Goal: Check status

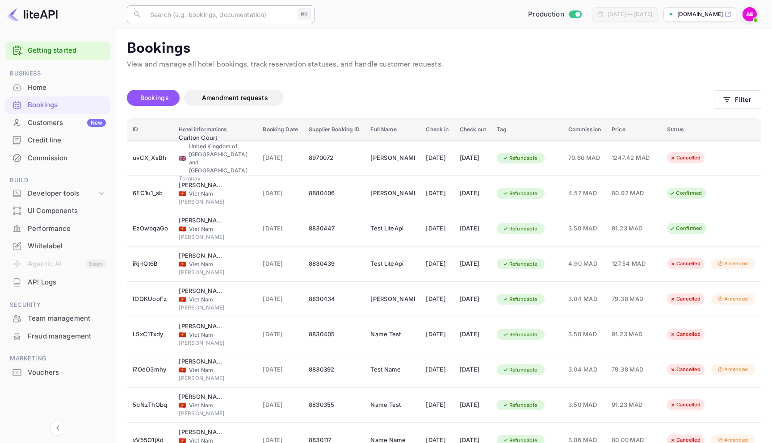
click at [226, 15] on input "text" at bounding box center [219, 14] width 149 height 18
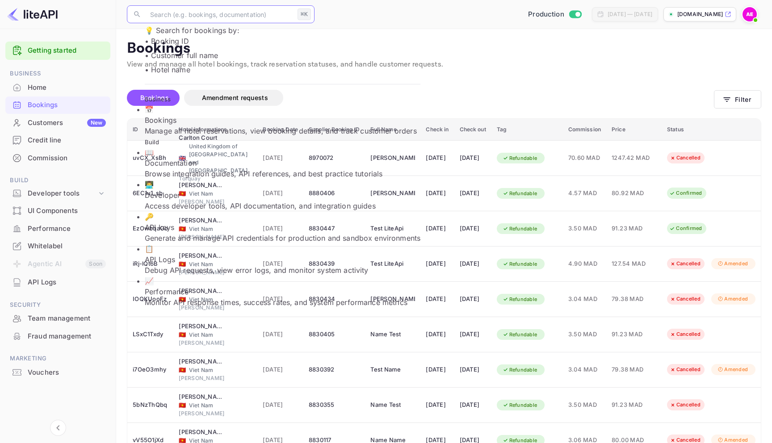
type input "5GUMkBk7N"
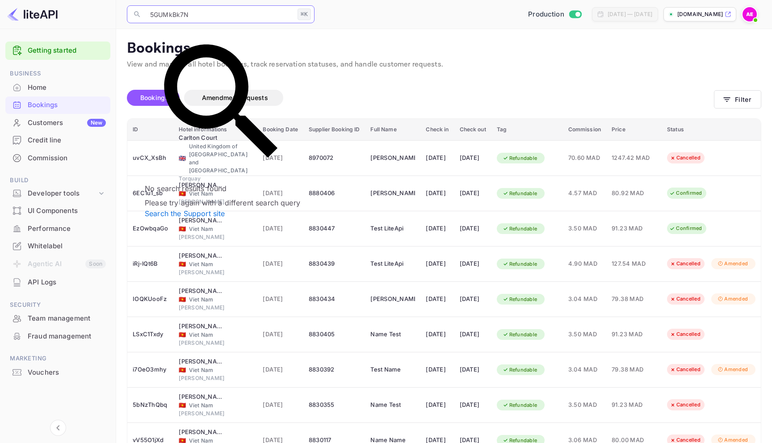
click at [337, 119] on th "Supplier Booking ID" at bounding box center [335, 130] width 62 height 22
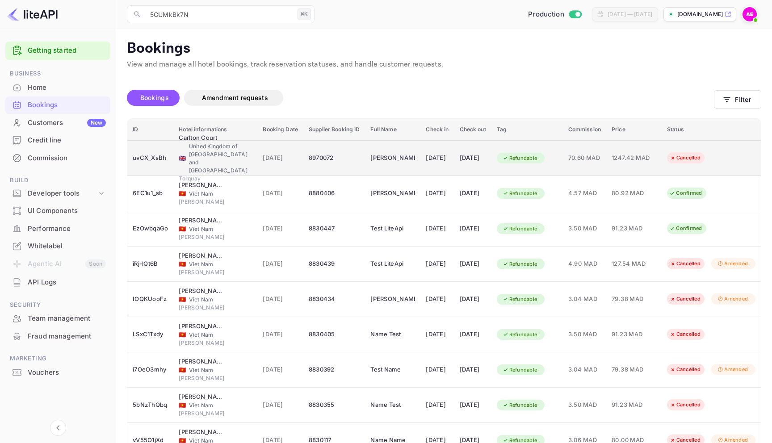
click at [148, 156] on div "uvCX_XsBh" at bounding box center [150, 158] width 35 height 14
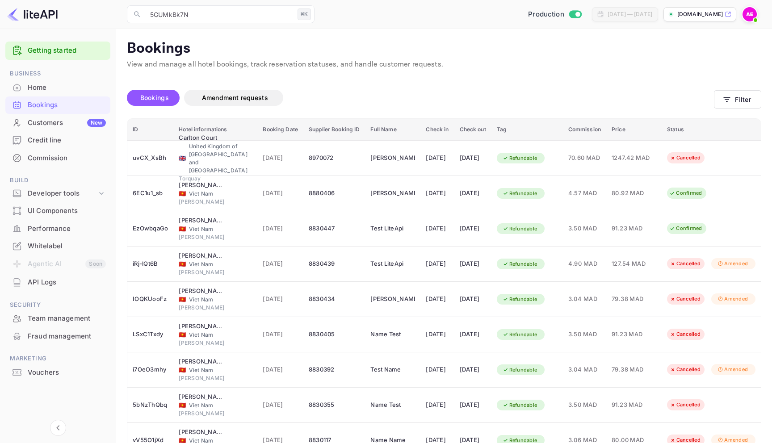
copy div "uvCX_XsBh"
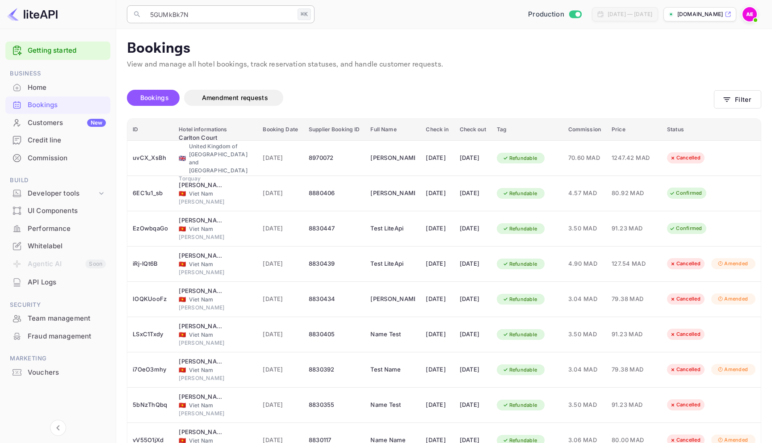
click at [232, 15] on input "5GUMkBk7N" at bounding box center [219, 14] width 149 height 18
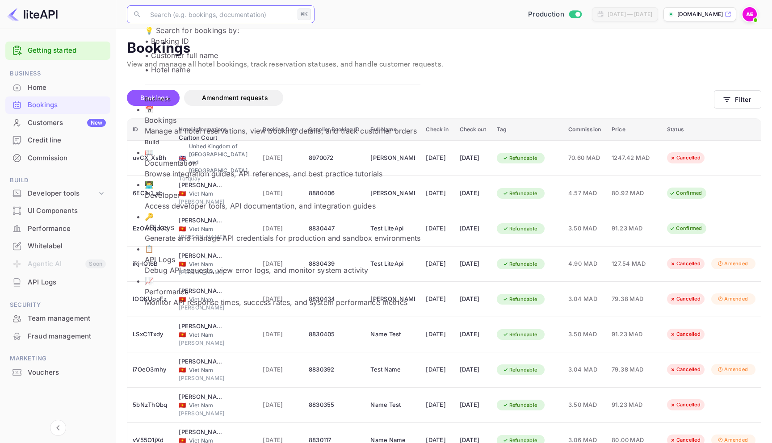
paste input "uvCX_XsBh"
type input "uvCX_XsBh"
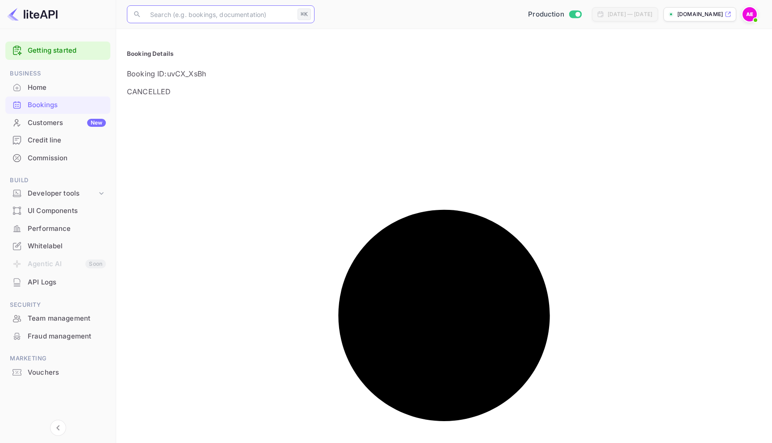
type input "taxes_and_fees"
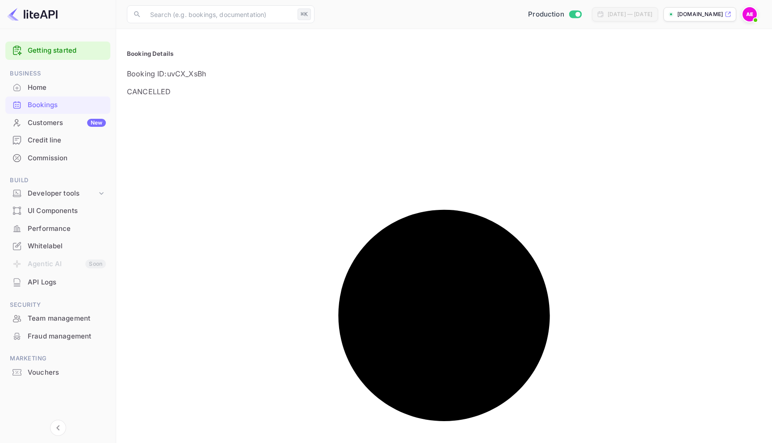
scroll to position [568, 0]
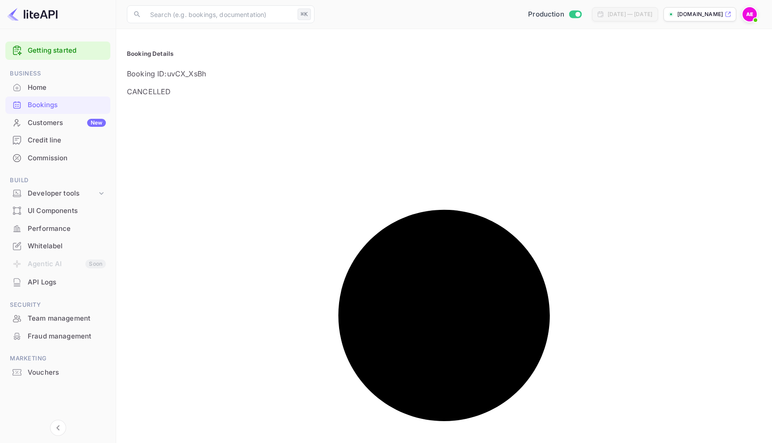
paste input "taxes_and_fees"
type input "taxes_and_fees"
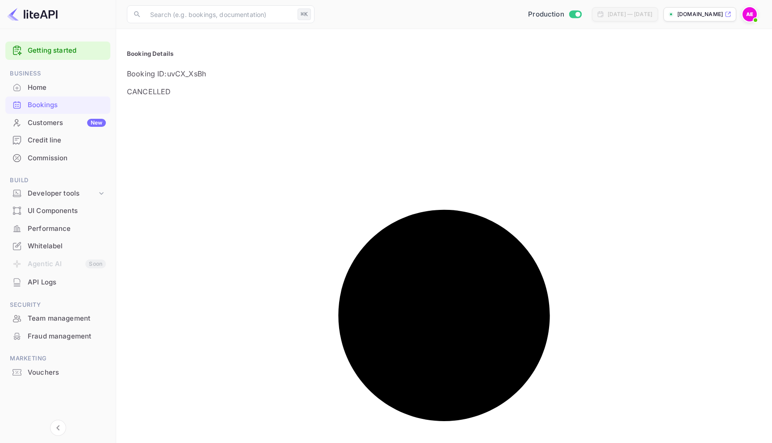
click at [492, 30] on div at bounding box center [386, 221] width 772 height 443
type input "bed_type"
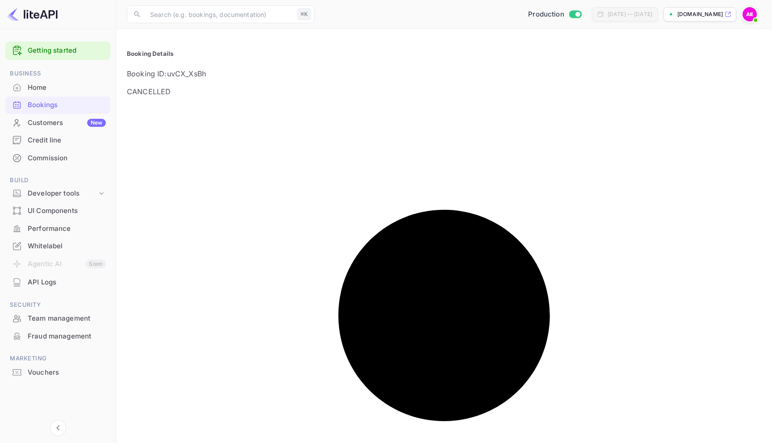
scroll to position [827, 0]
click at [672, 157] on div at bounding box center [386, 221] width 772 height 443
